Goal: Task Accomplishment & Management: Manage account settings

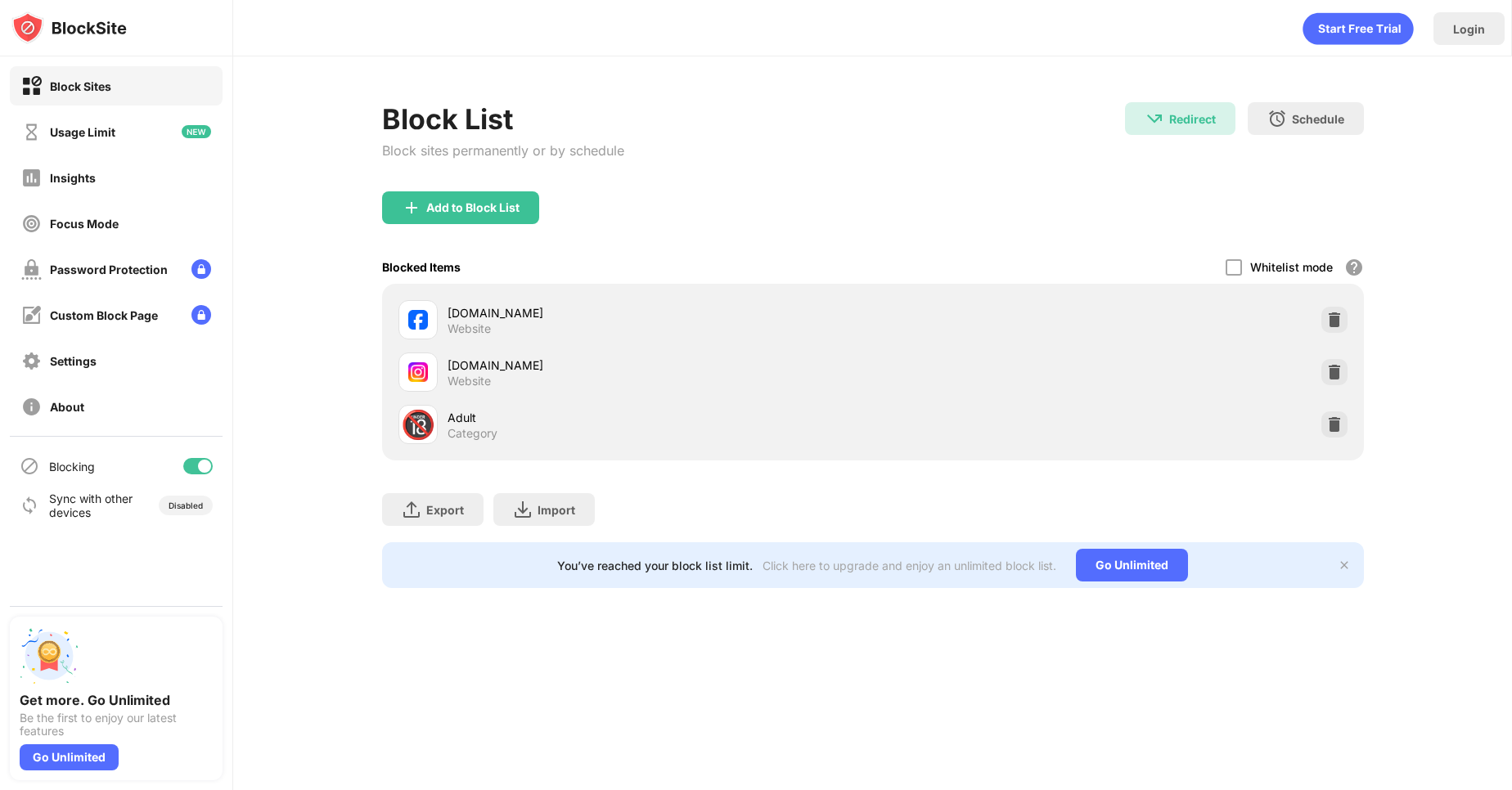
click at [1268, 268] on div "Whitelist mode" at bounding box center [1291, 267] width 83 height 14
click at [1231, 269] on div at bounding box center [1234, 268] width 17 height 17
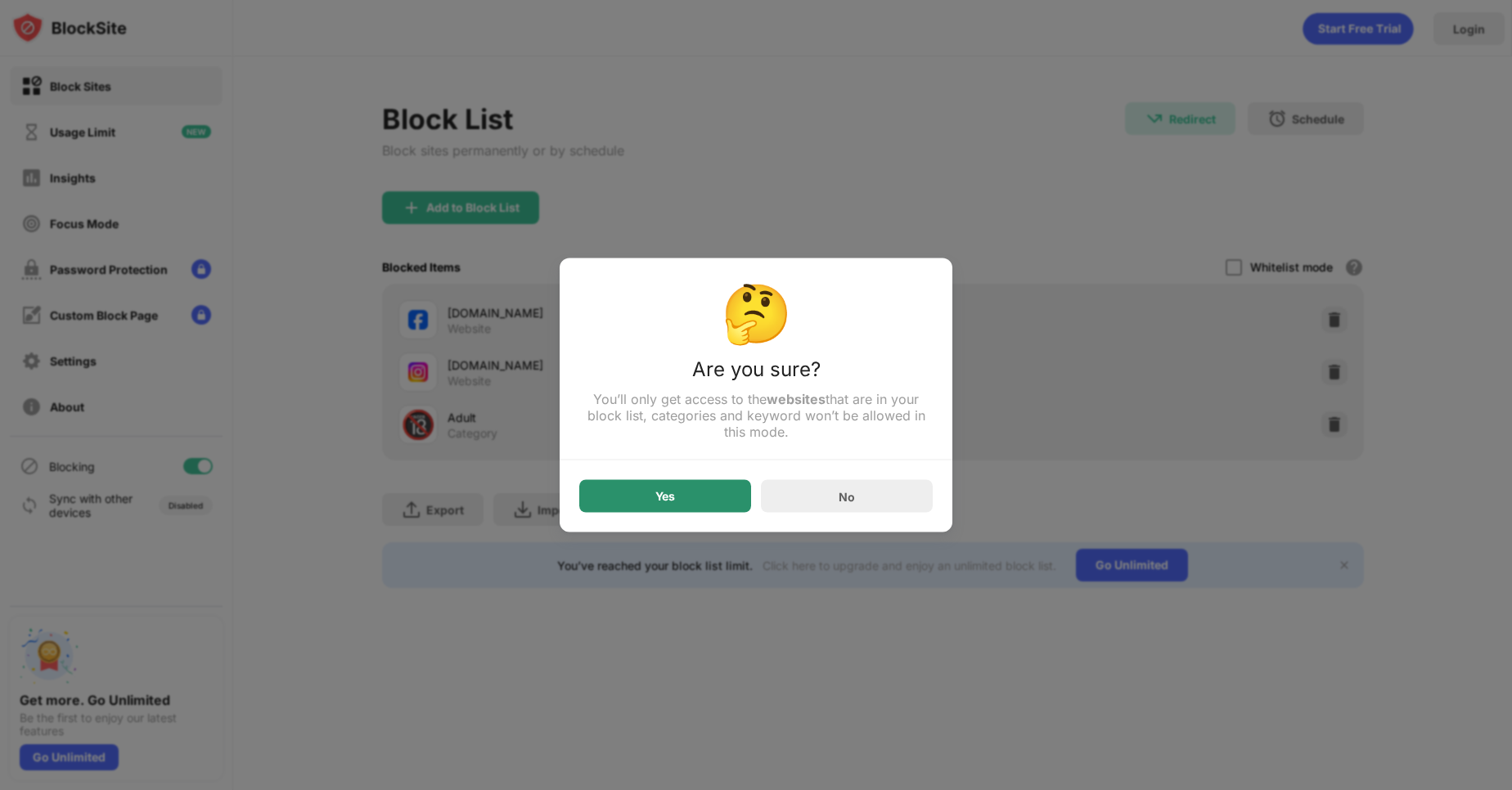
click at [690, 498] on div "Yes" at bounding box center [665, 497] width 172 height 33
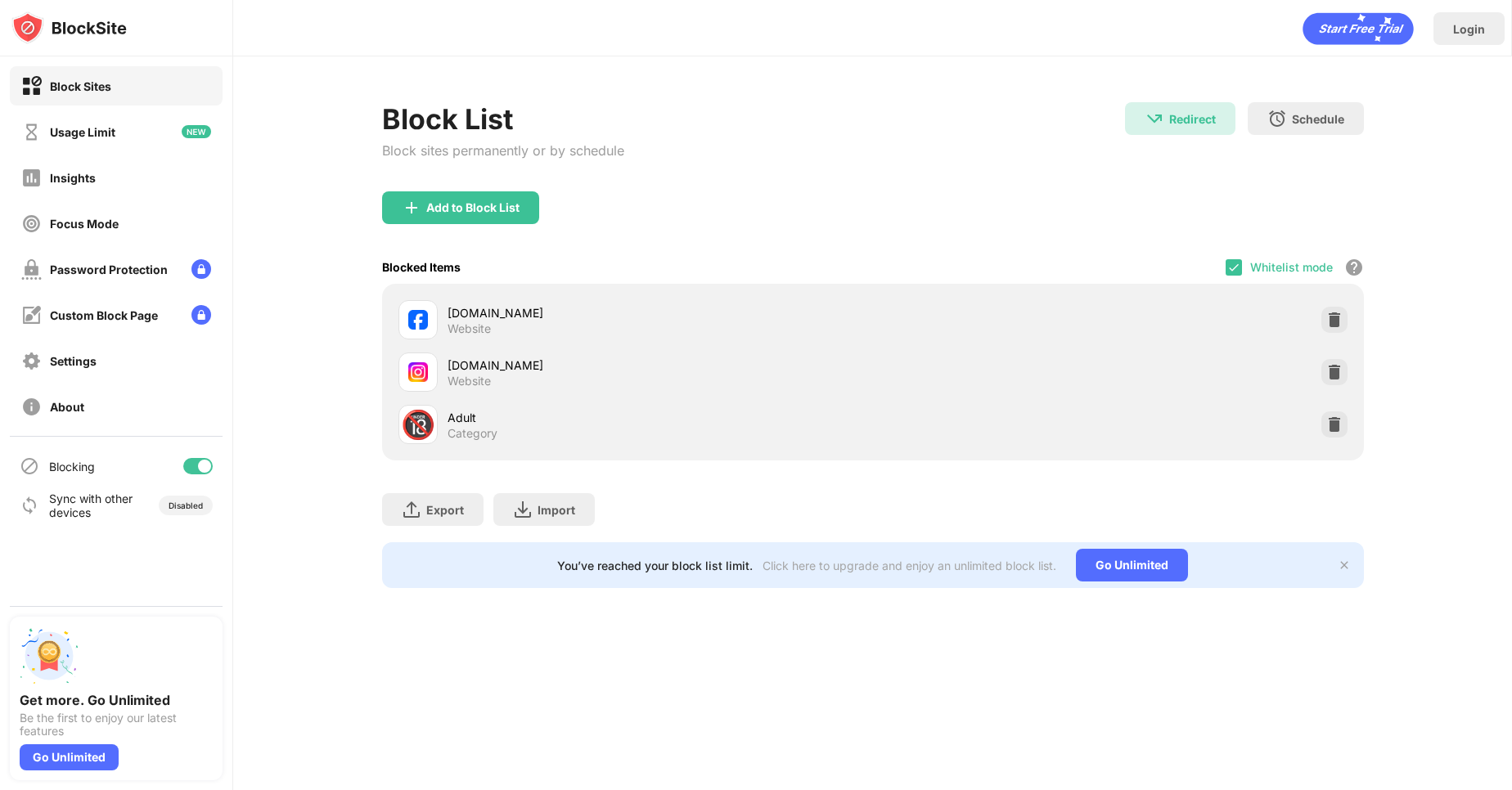
click at [1258, 269] on div "Whitelist mode" at bounding box center [1291, 267] width 83 height 14
click at [1232, 273] on img at bounding box center [1234, 268] width 13 height 13
click at [999, 206] on div "Add to Block List" at bounding box center [872, 221] width 982 height 59
click at [1340, 316] on img at bounding box center [1334, 320] width 17 height 17
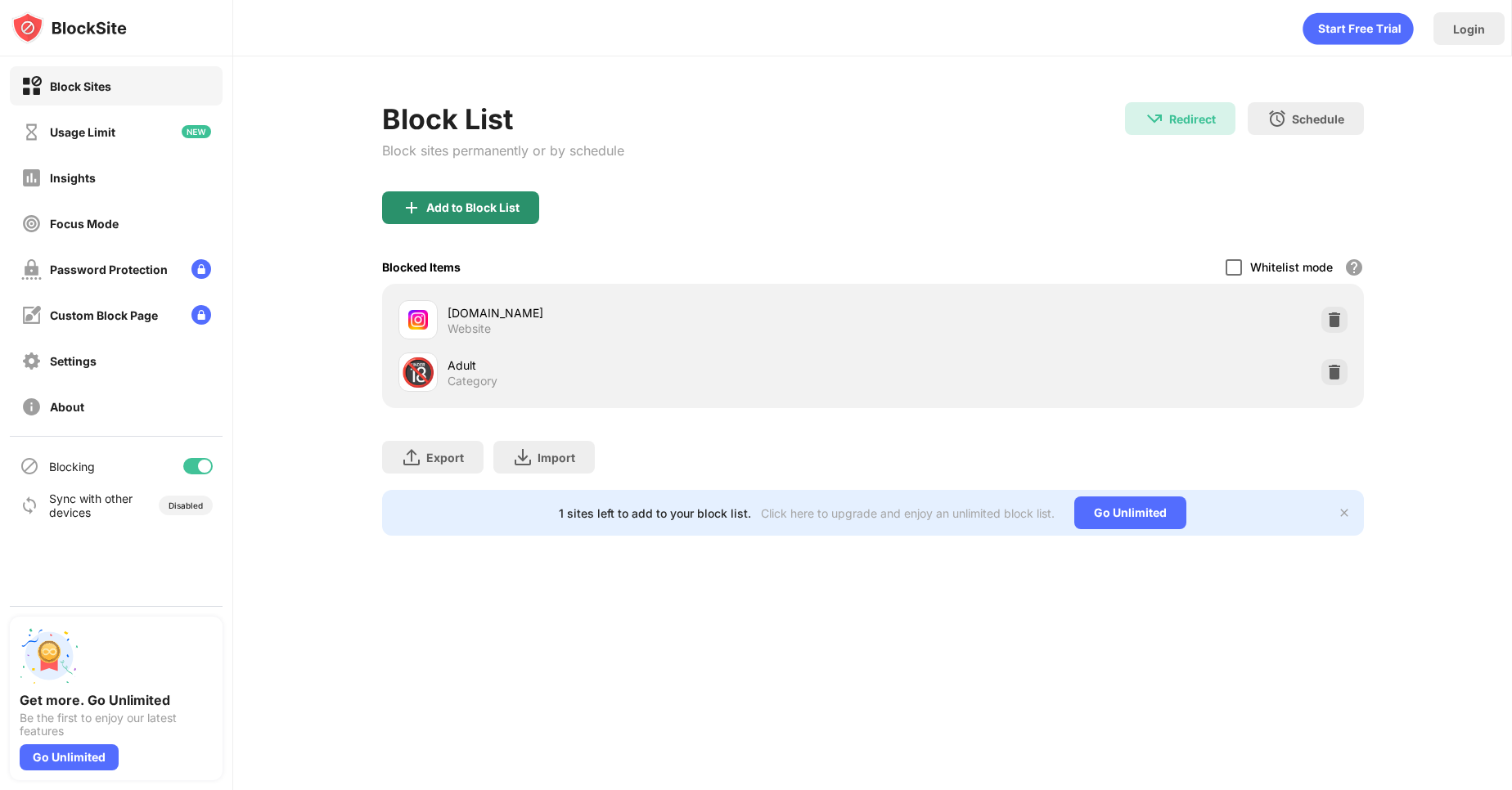
click at [419, 202] on img at bounding box center [411, 208] width 20 height 20
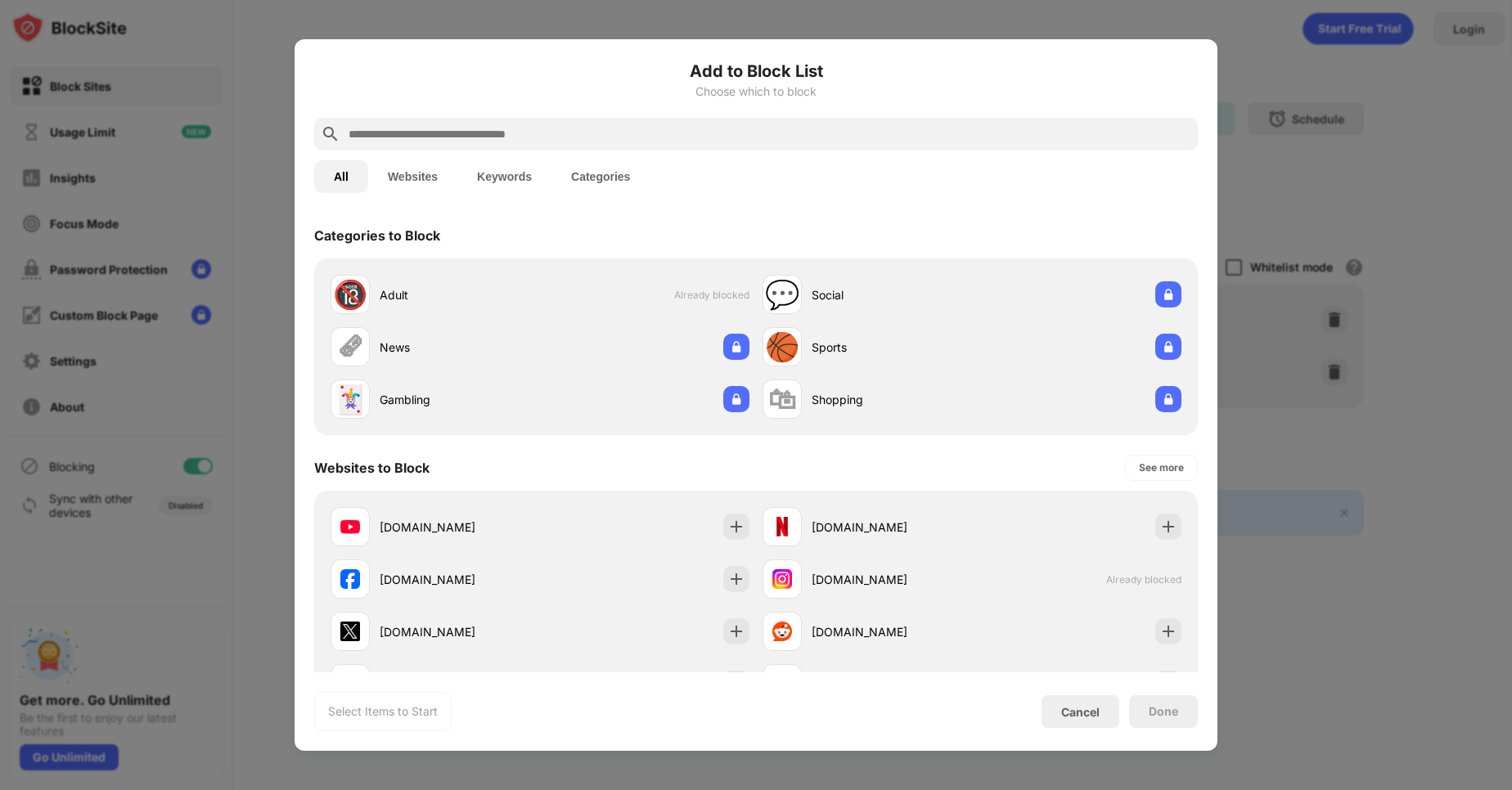
click at [1382, 388] on div at bounding box center [756, 395] width 1512 height 790
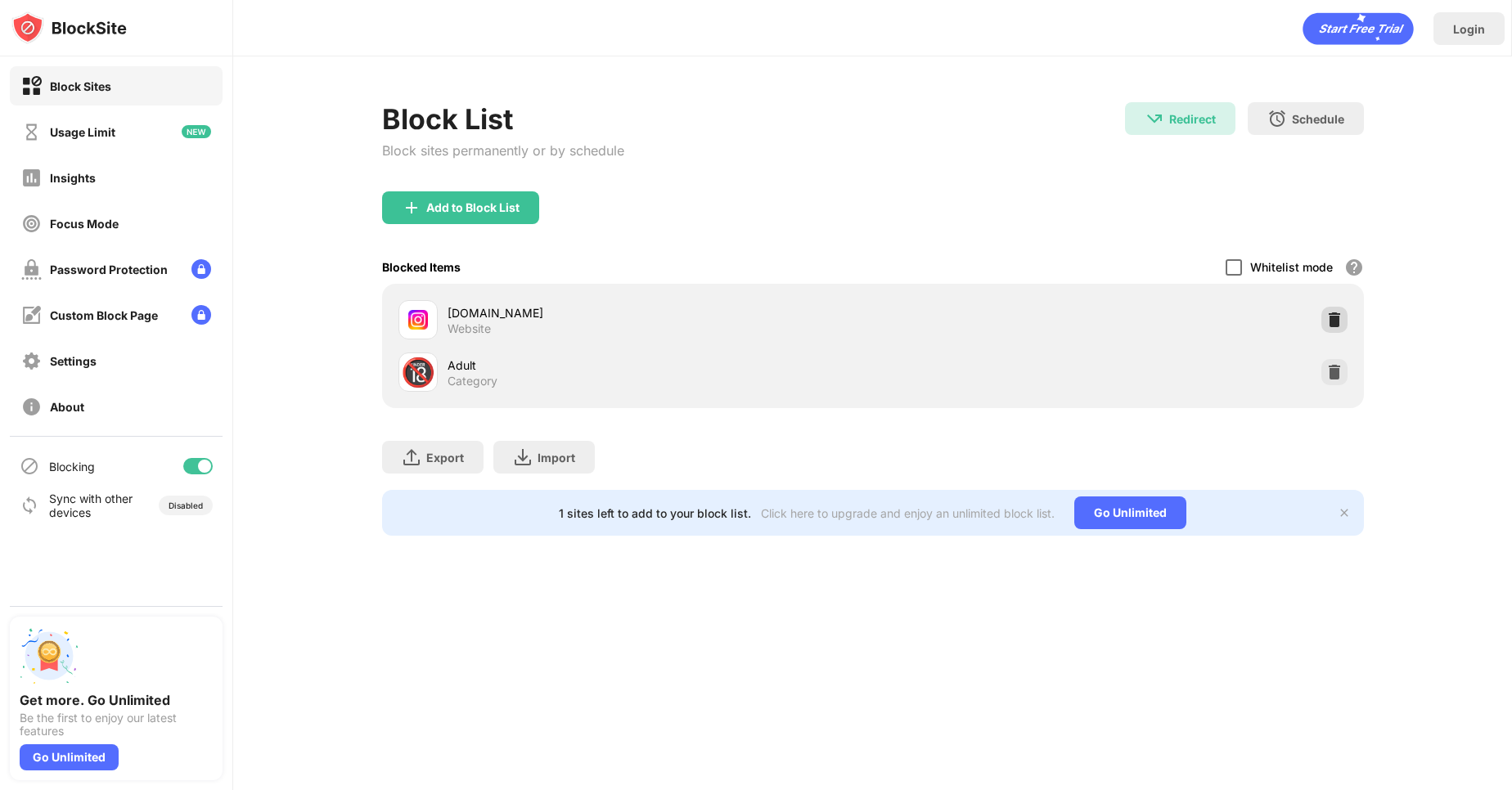
click at [1335, 317] on img at bounding box center [1334, 320] width 17 height 17
